Goal: Information Seeking & Learning: Learn about a topic

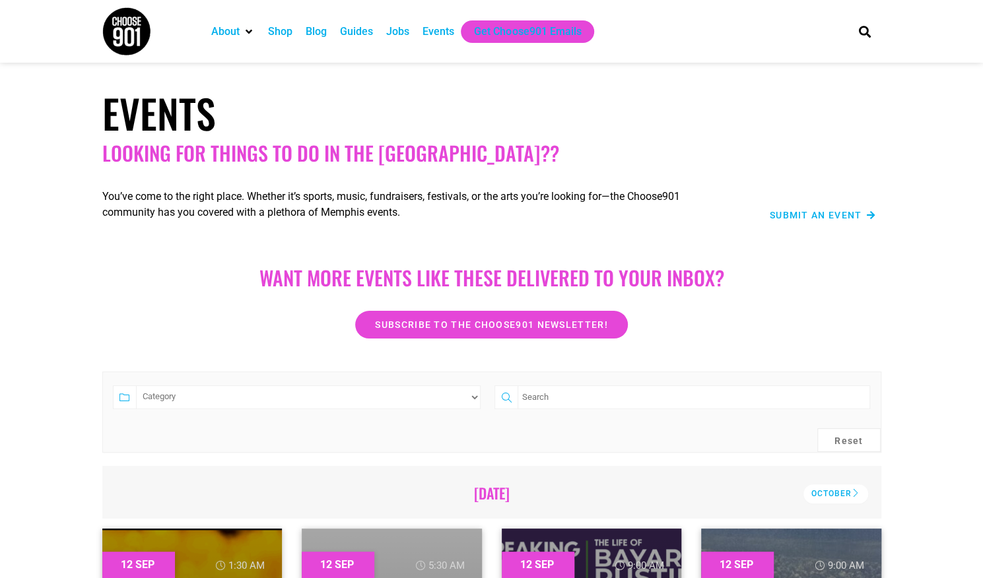
scroll to position [393, 0]
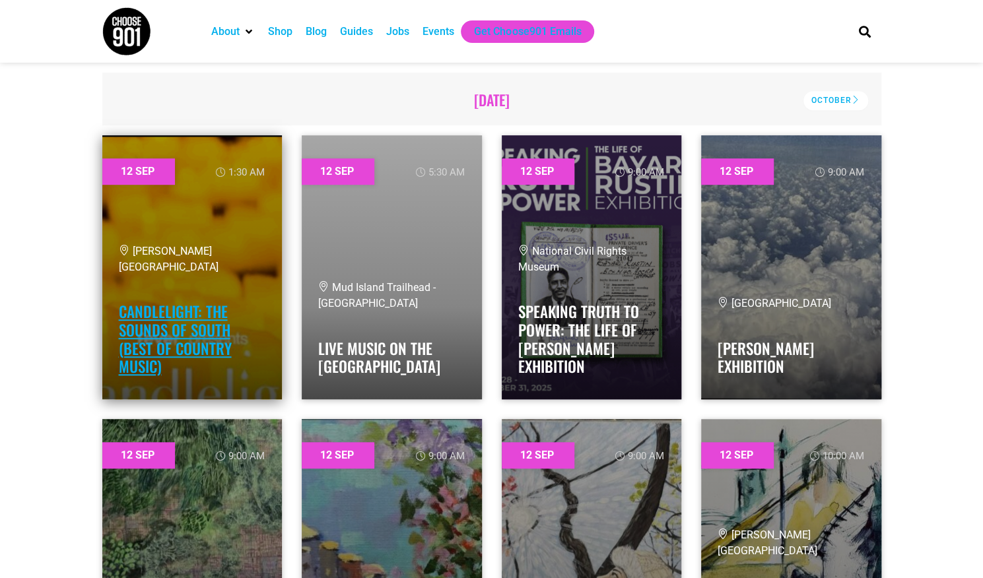
click at [208, 329] on link "Candlelight: The Sounds of South (Best of Country Music)" at bounding box center [175, 338] width 113 height 77
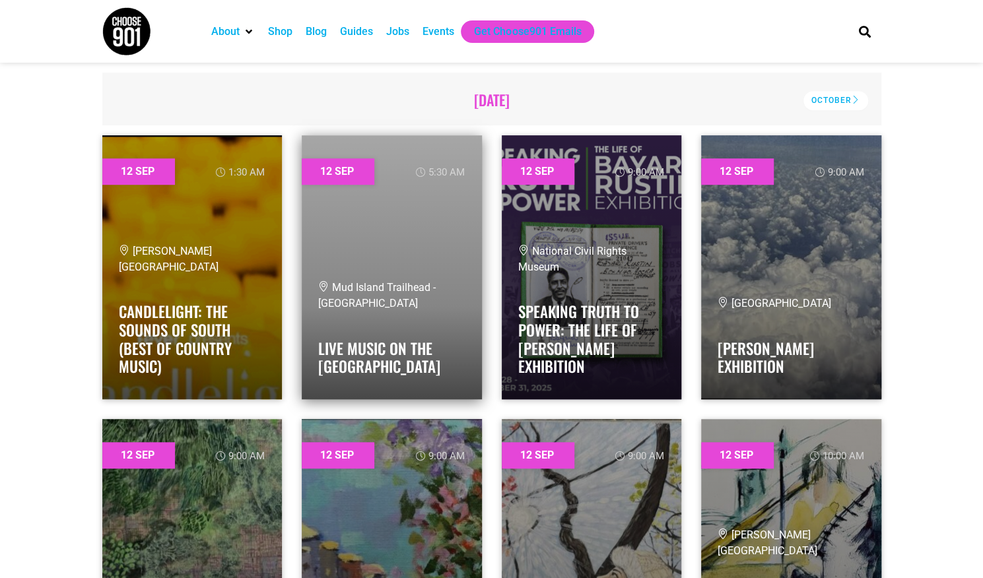
click at [432, 353] on h4 "Live Music On The [GEOGRAPHIC_DATA]" at bounding box center [391, 354] width 147 height 44
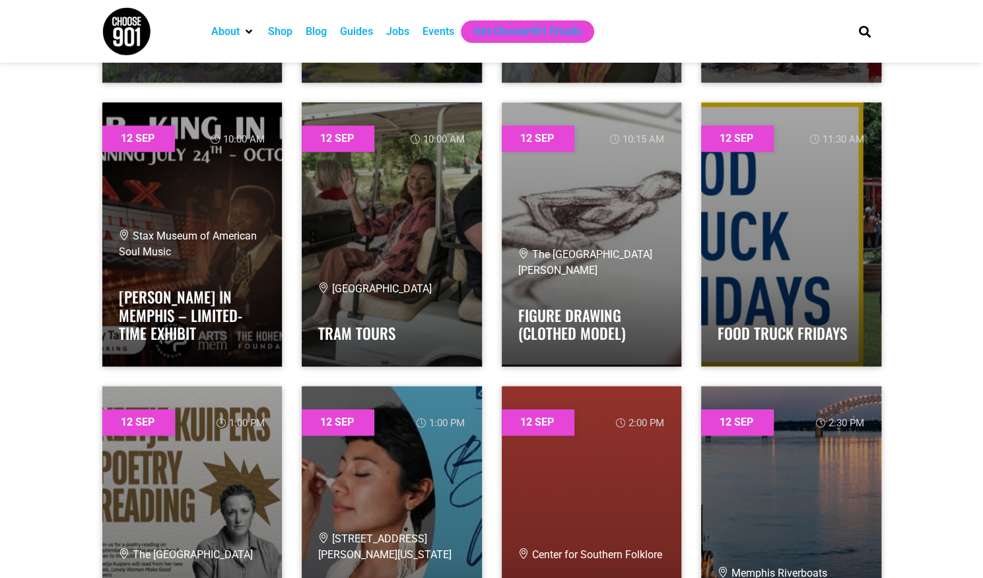
scroll to position [1159, 0]
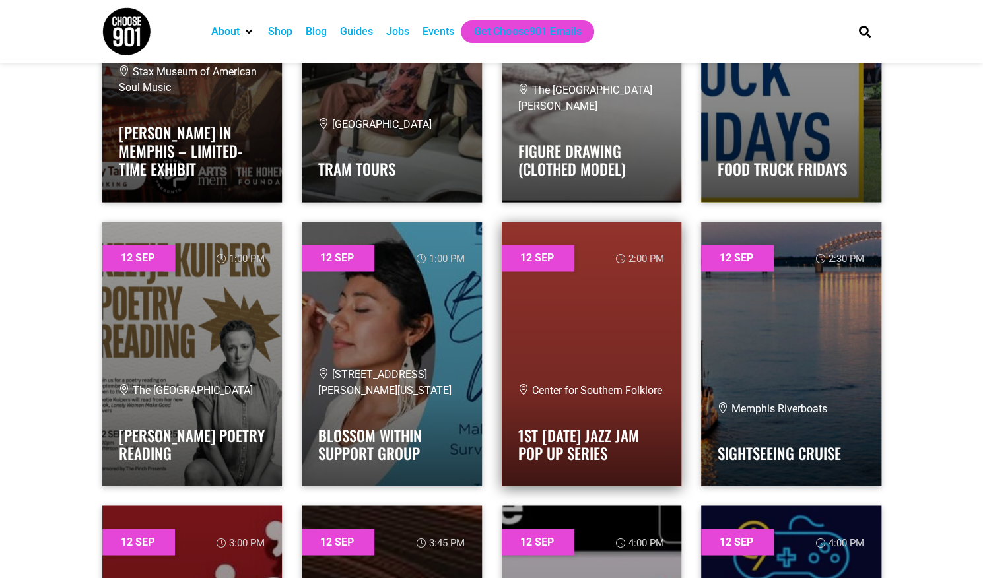
click at [597, 402] on div "Center for Southern Folklore 1st Sunday Jazz Jam Pop Up Series" at bounding box center [591, 425] width 147 height 87
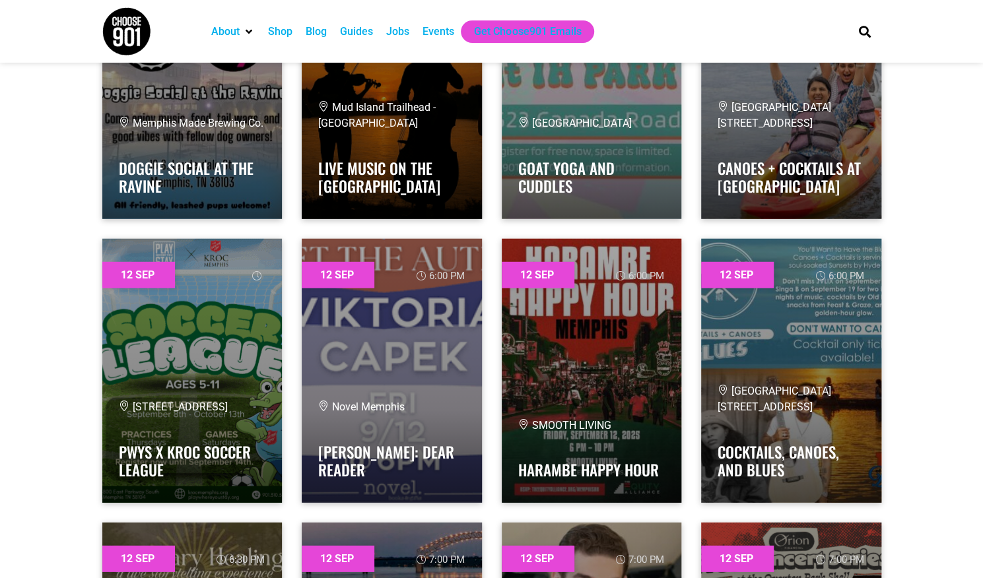
scroll to position [1994, 0]
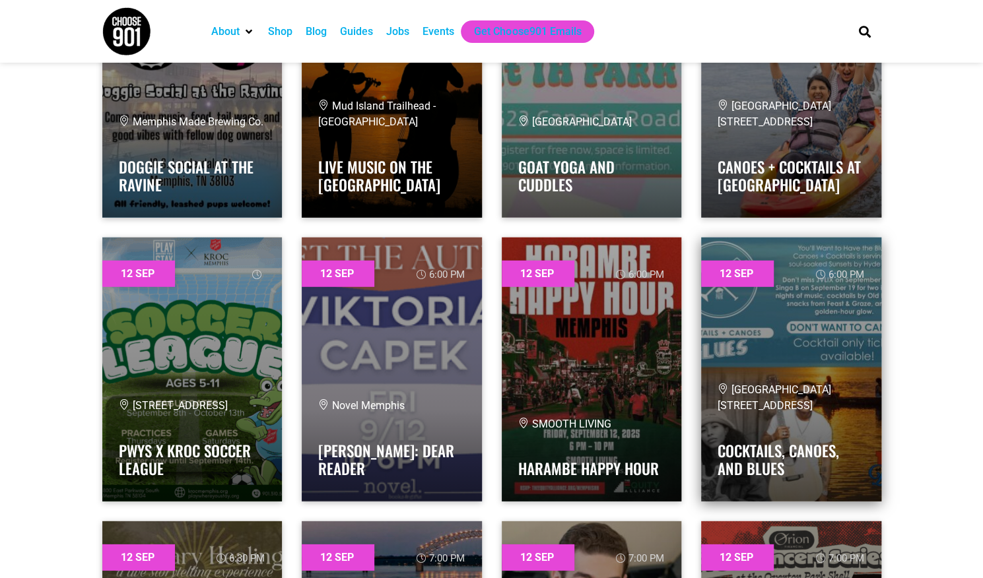
click at [783, 406] on span "[GEOGRAPHIC_DATA] [STREET_ADDRESS]" at bounding box center [775, 398] width 114 height 28
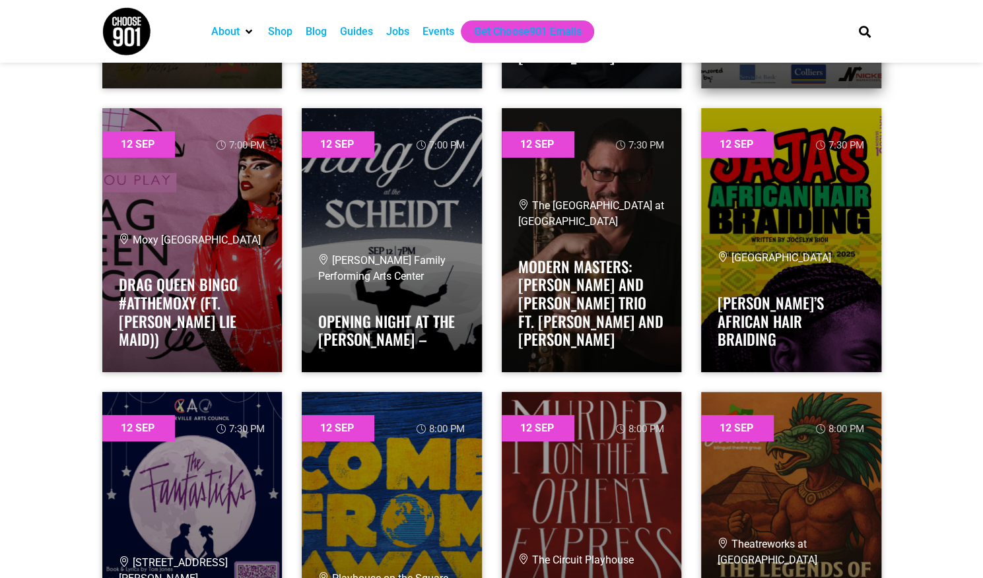
scroll to position [2711, 0]
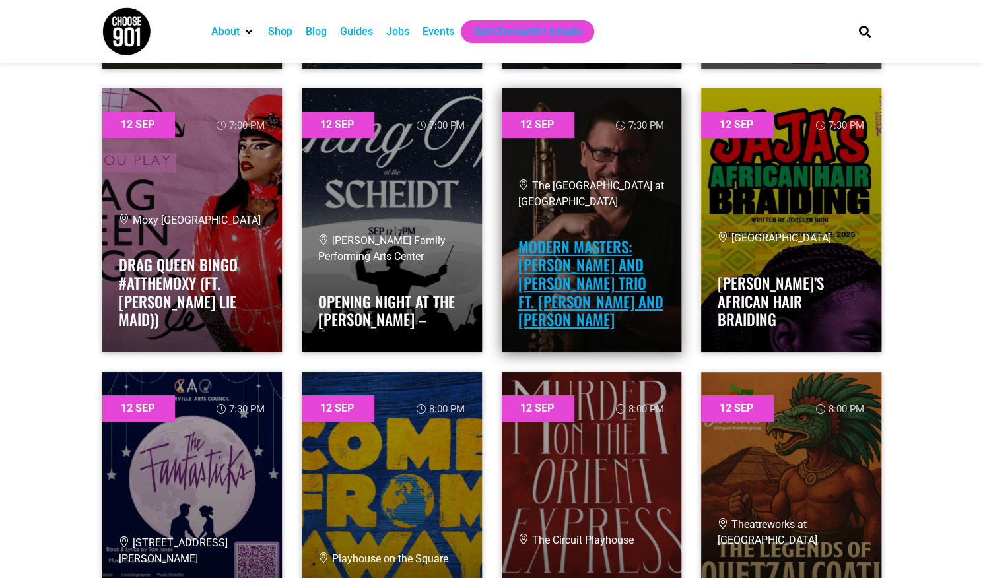
click at [624, 246] on link "Modern Masters: [PERSON_NAME] and [PERSON_NAME] Trio ft. [PERSON_NAME] and [PER…" at bounding box center [590, 283] width 145 height 95
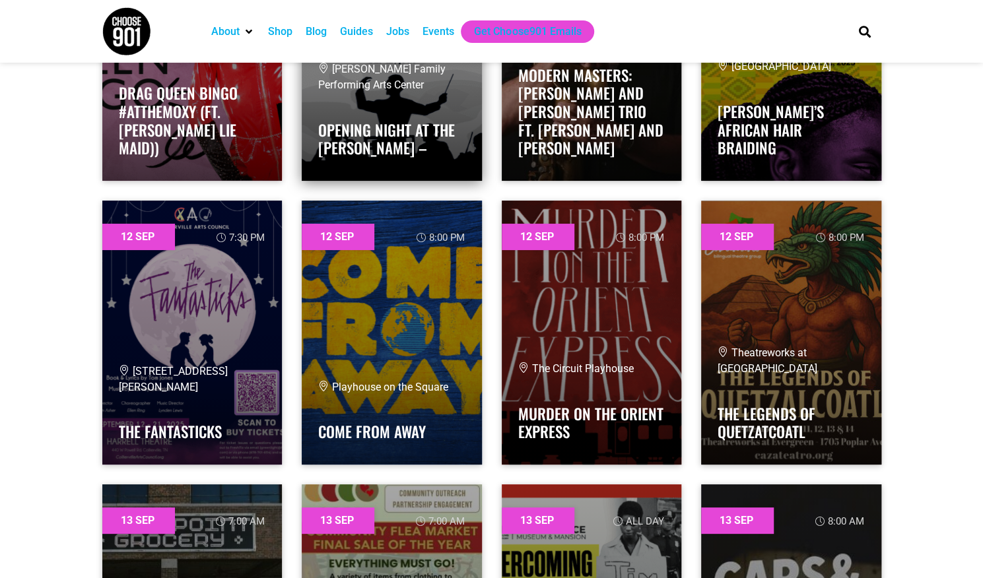
scroll to position [2912, 0]
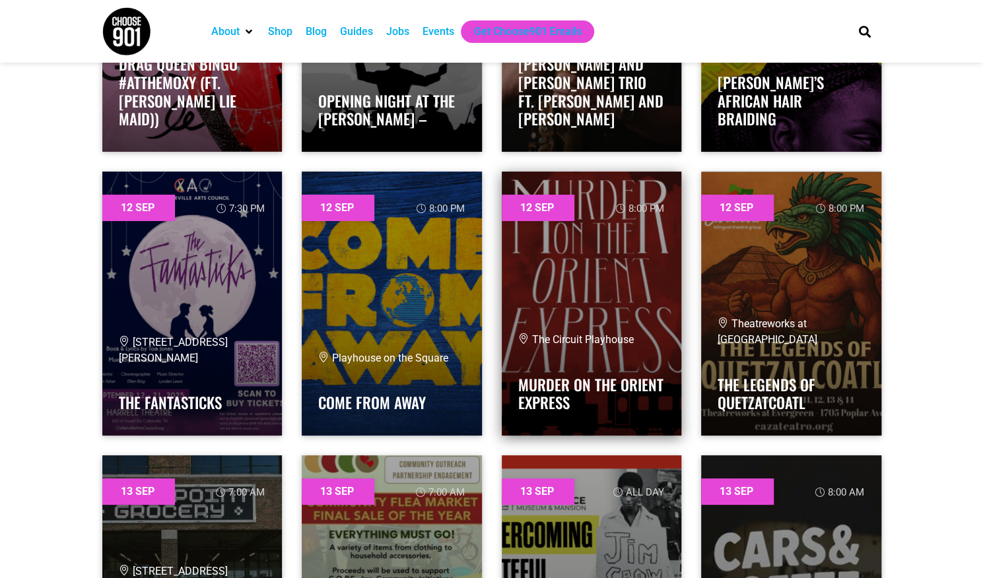
click at [609, 347] on div "The Circuit Playhouse MURDER ON THE ORIENT EXPRESS" at bounding box center [591, 375] width 147 height 87
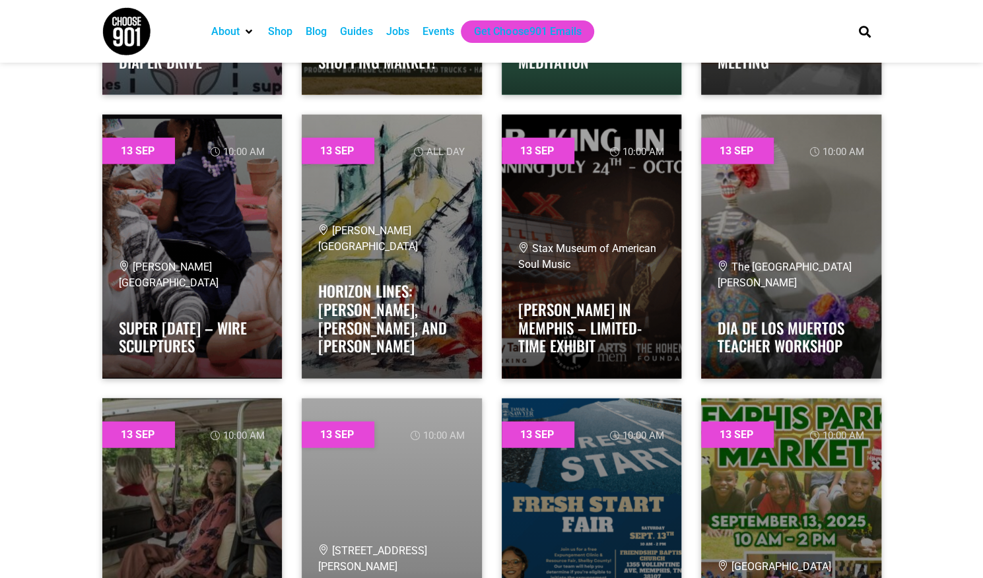
scroll to position [4788, 0]
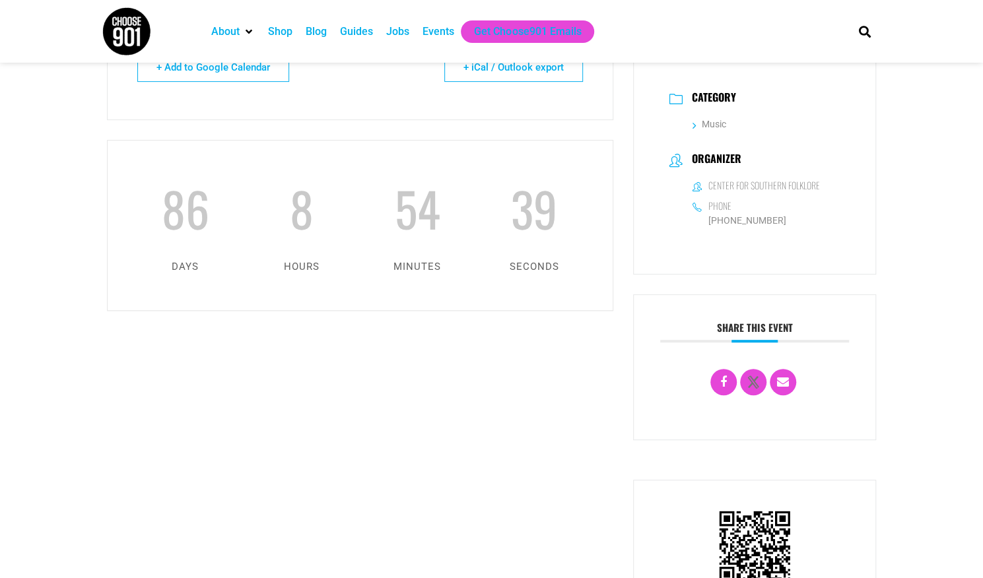
scroll to position [246, 0]
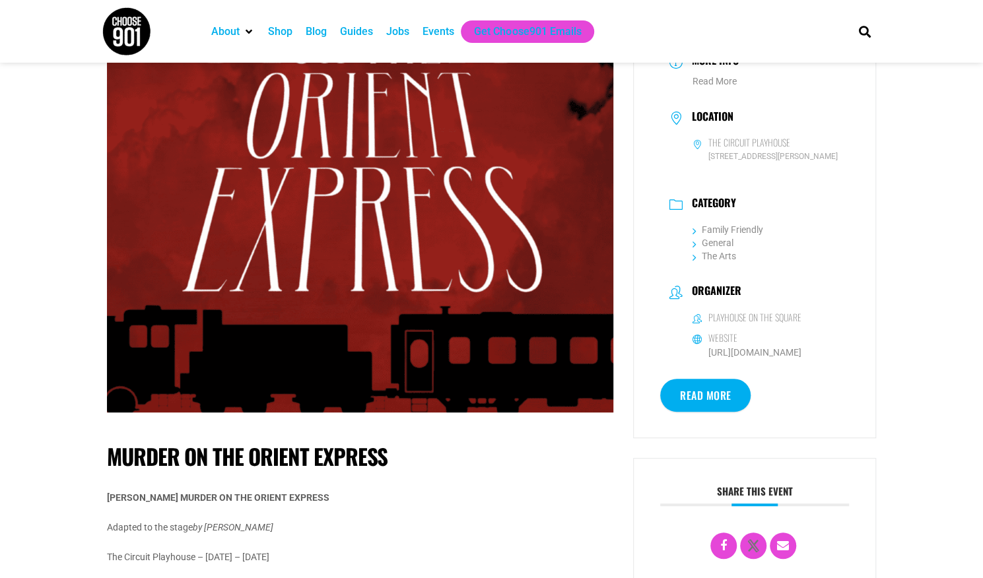
scroll to position [176, 0]
click at [790, 358] on link "https://playhouseonthesquare.org/" at bounding box center [754, 353] width 93 height 11
